Goal: Navigation & Orientation: Go to known website

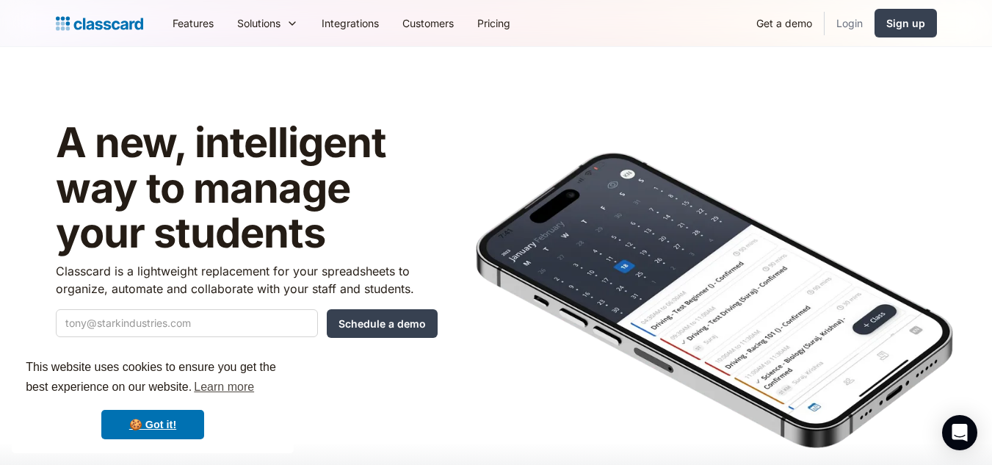
click at [848, 28] on link "Login" at bounding box center [849, 23] width 50 height 33
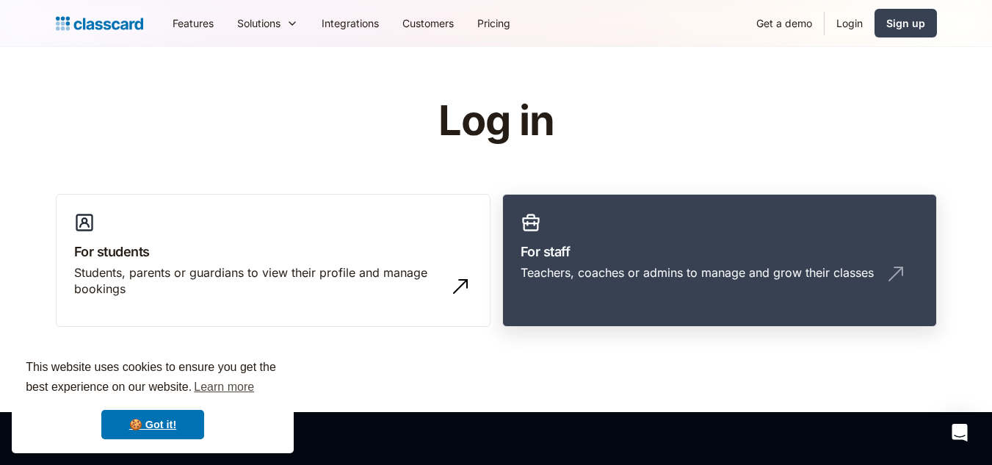
click at [674, 268] on div "Teachers, coaches or admins to manage and grow their classes" at bounding box center [696, 272] width 353 height 16
